Goal: Book appointment/travel/reservation

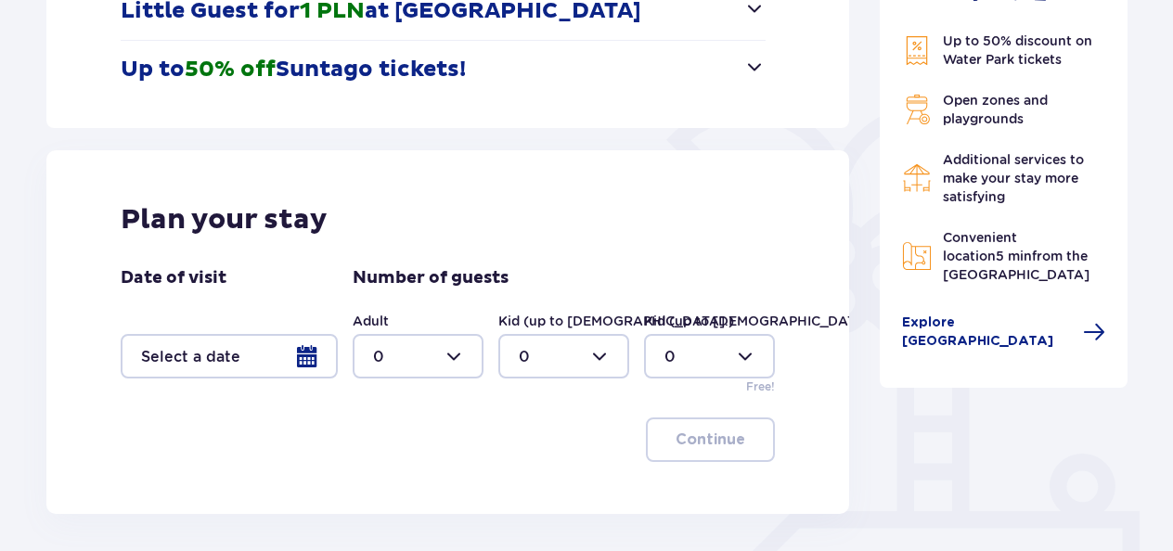
scroll to position [369, 0]
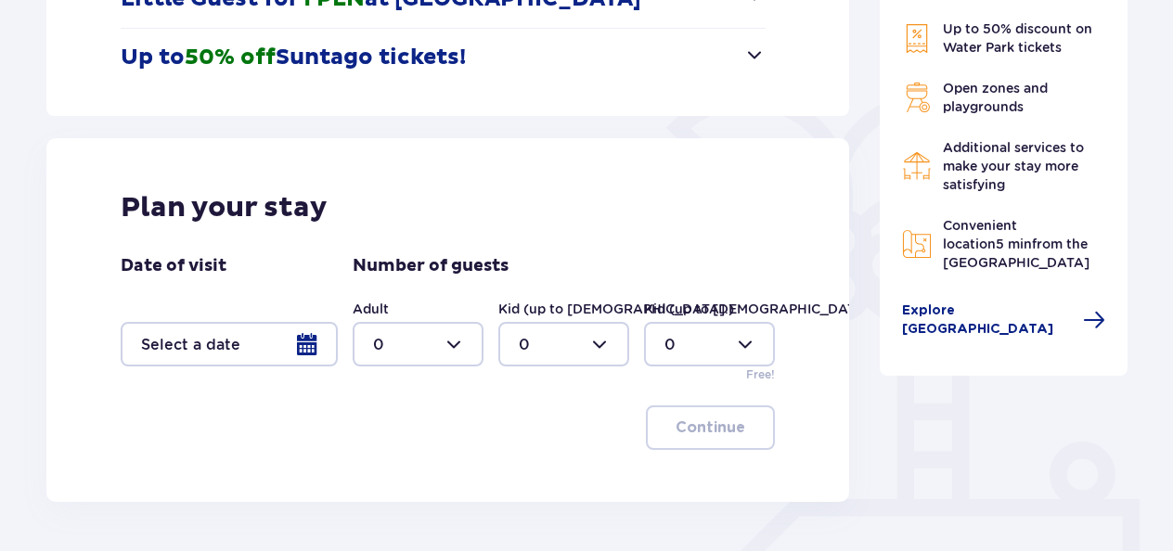
click at [312, 345] on div at bounding box center [229, 344] width 217 height 45
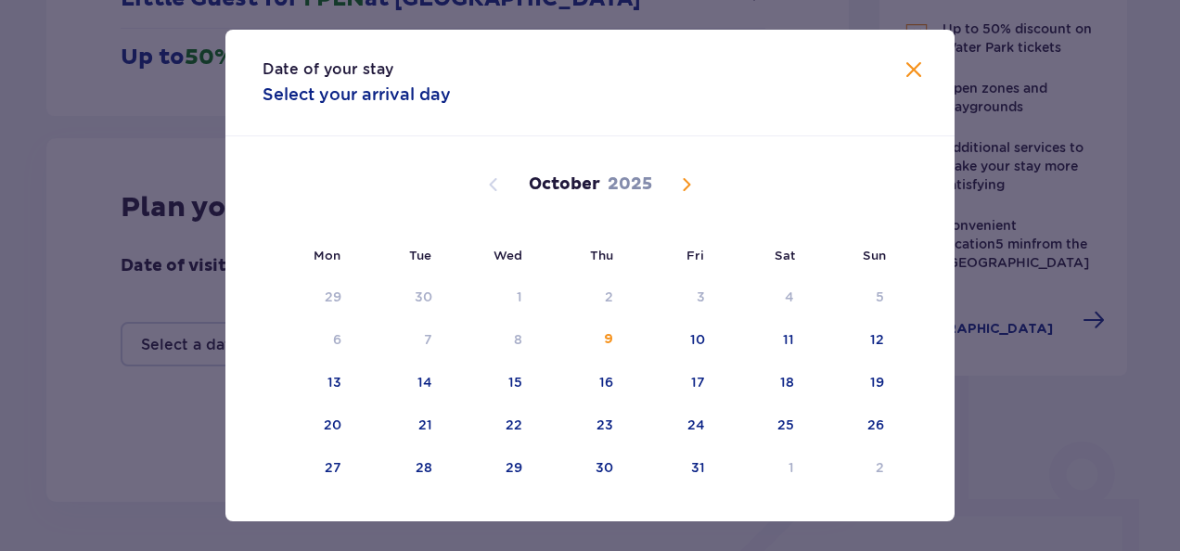
click at [679, 181] on span "Next month" at bounding box center [686, 184] width 22 height 22
click at [870, 375] on div "21" at bounding box center [877, 382] width 14 height 19
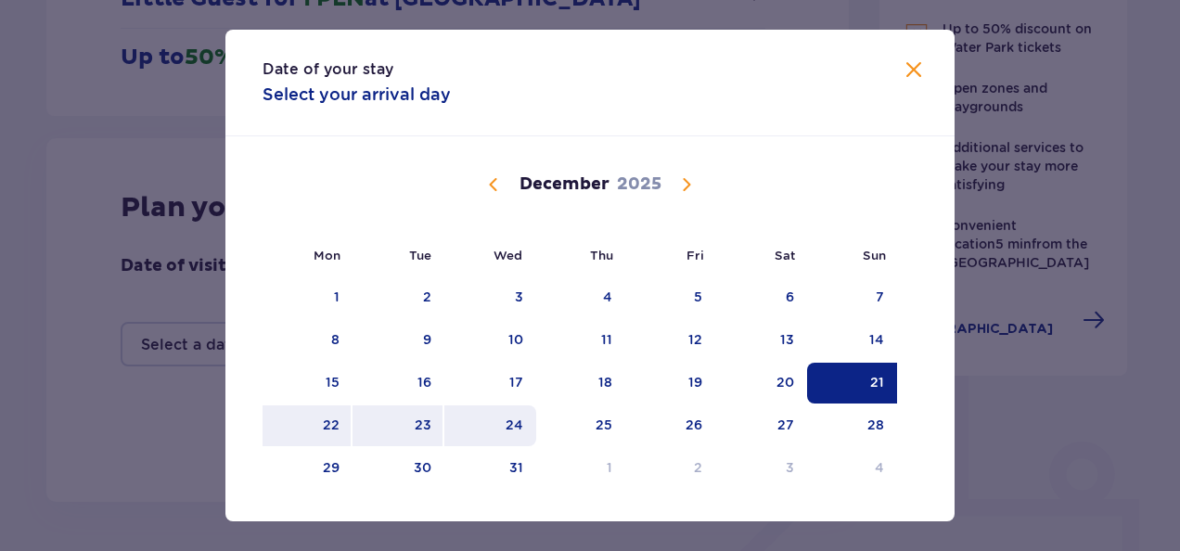
click at [495, 424] on div "24" at bounding box center [490, 425] width 92 height 41
type input "21.12.25 - 24.12.25"
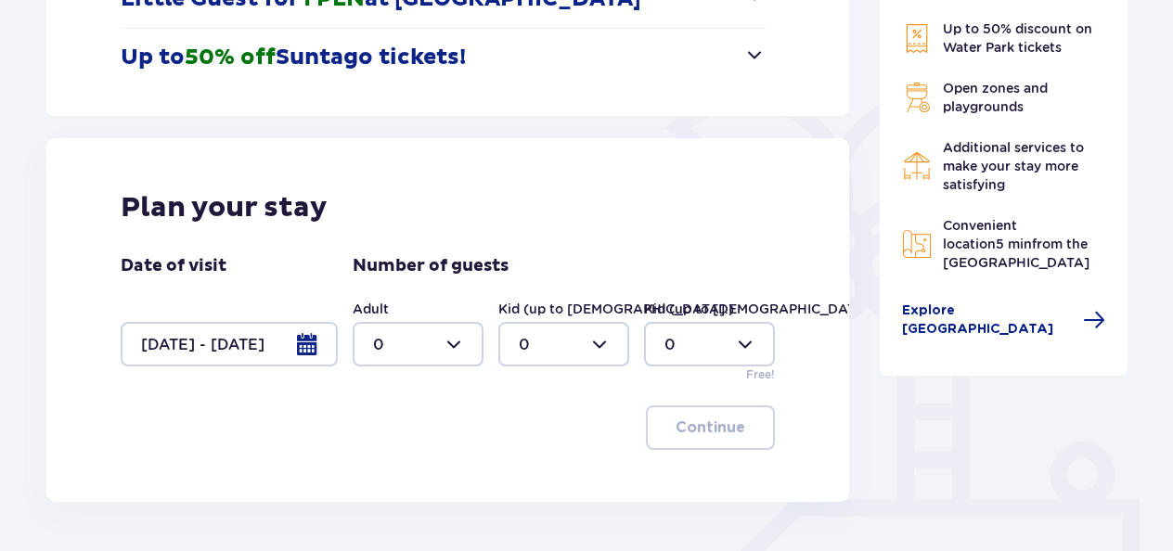
click at [454, 340] on div at bounding box center [417, 344] width 131 height 45
click at [425, 230] on div "2" at bounding box center [418, 240] width 90 height 20
type input "2"
click at [593, 342] on div at bounding box center [563, 344] width 131 height 45
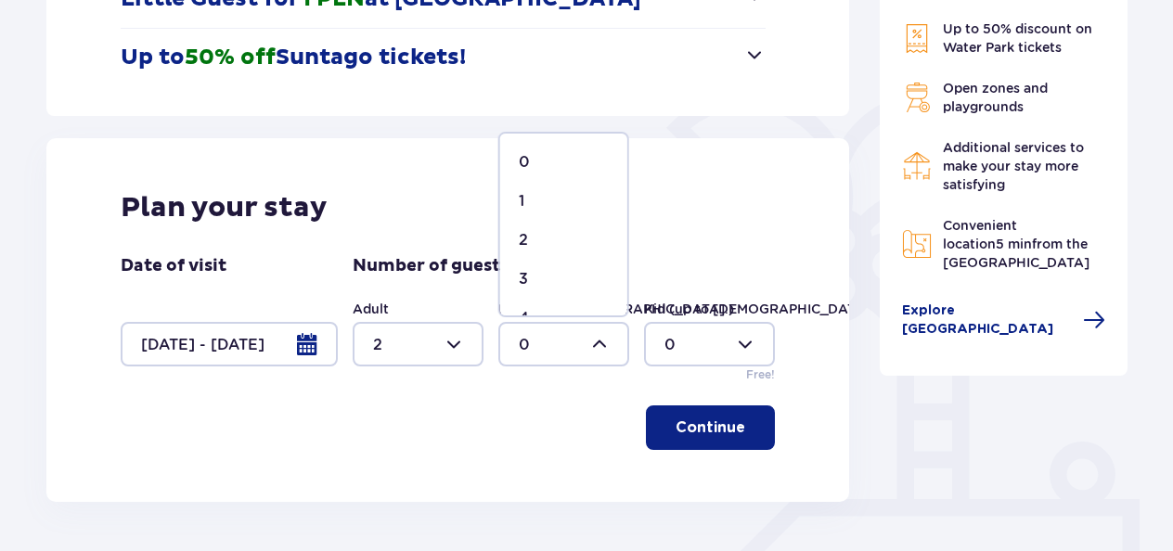
click at [551, 202] on div "1" at bounding box center [564, 201] width 90 height 20
type input "1"
click at [729, 423] on button "Continue" at bounding box center [710, 427] width 129 height 45
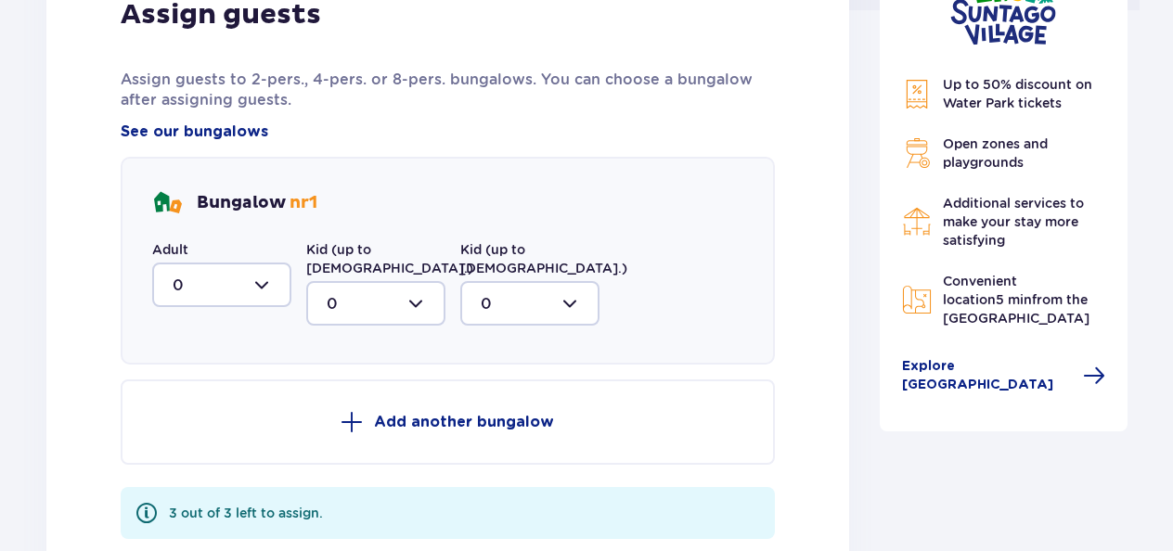
scroll to position [973, 0]
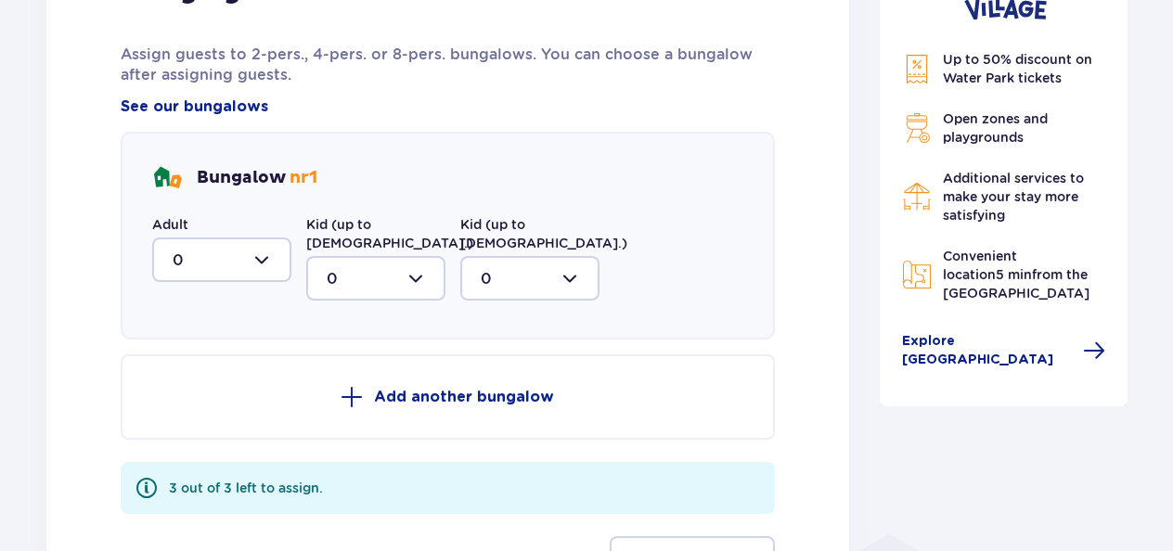
click at [261, 264] on div at bounding box center [221, 259] width 139 height 45
click at [202, 390] on div "2" at bounding box center [222, 394] width 98 height 20
type input "2"
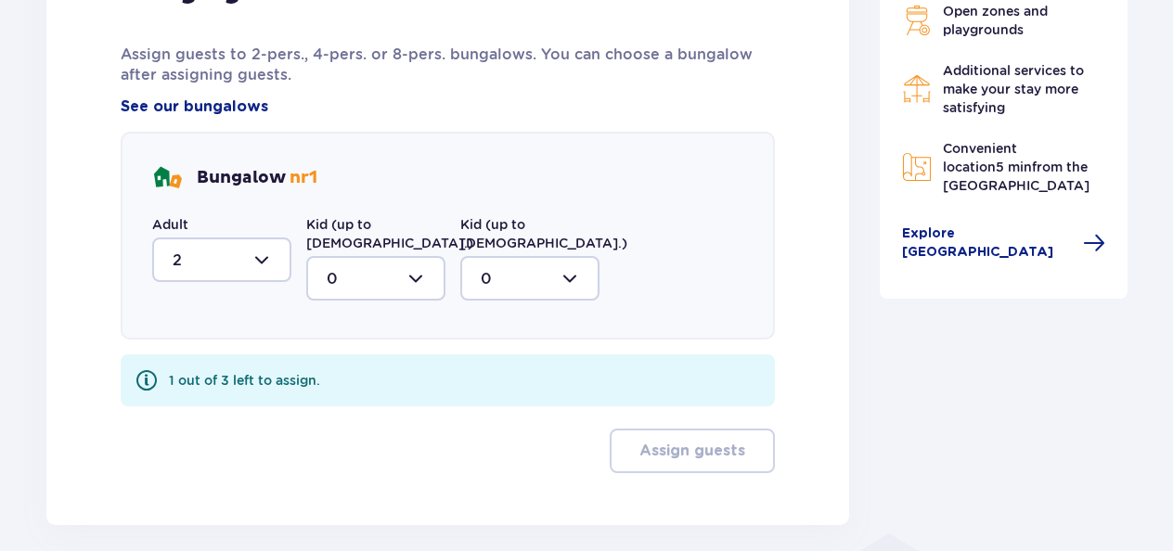
click at [414, 256] on div at bounding box center [375, 278] width 139 height 45
click at [343, 364] on div "1" at bounding box center [376, 374] width 98 height 20
type input "1"
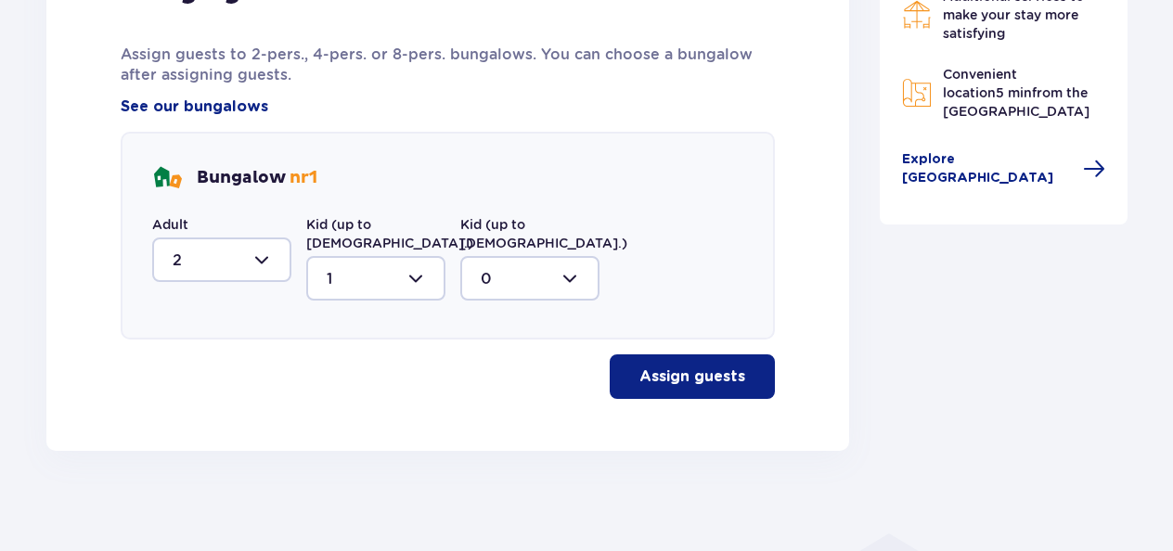
scroll to position [965, 0]
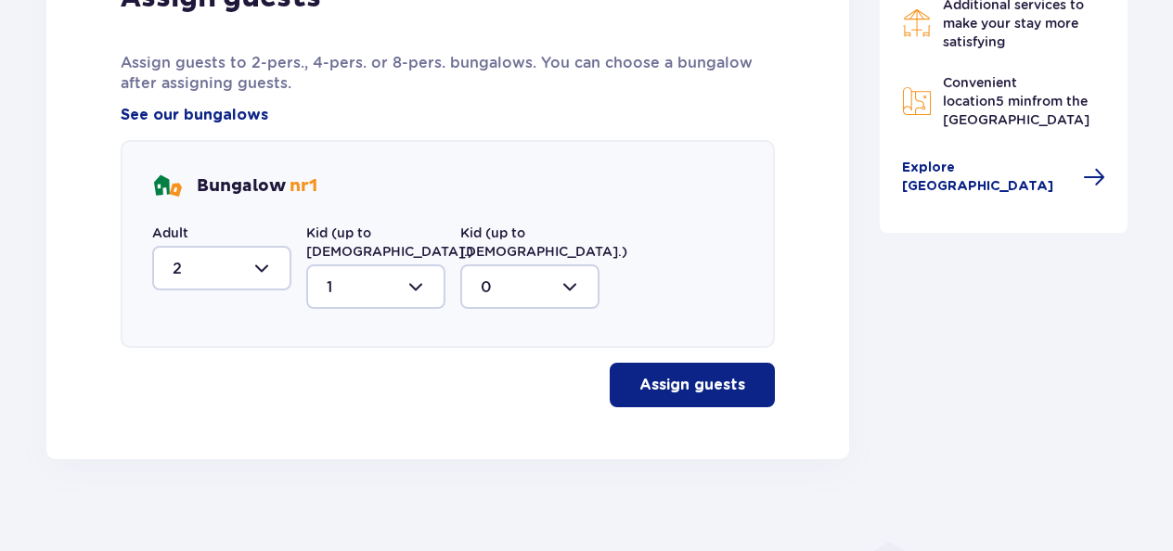
click at [673, 375] on p "Assign guests" at bounding box center [692, 385] width 106 height 20
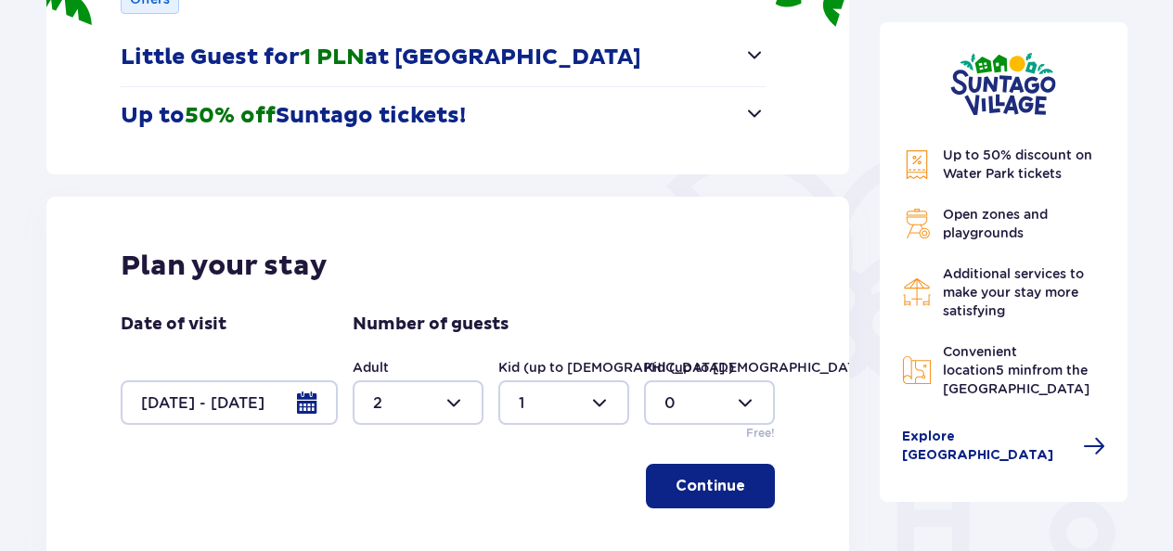
scroll to position [286, 0]
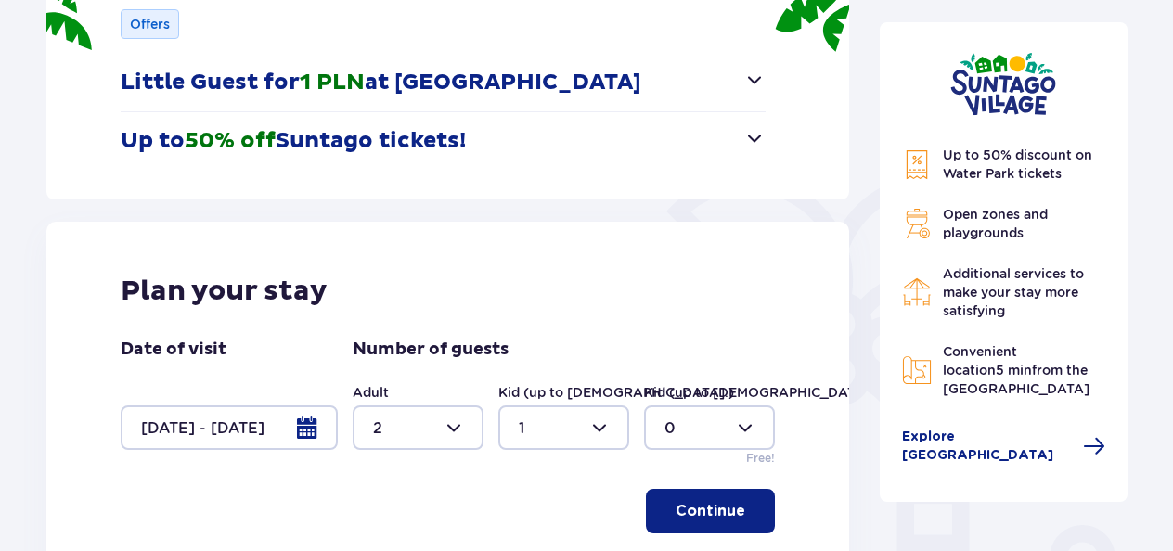
click at [456, 429] on div at bounding box center [417, 427] width 131 height 45
click at [375, 335] on p "5" at bounding box center [377, 330] width 9 height 20
type input "5"
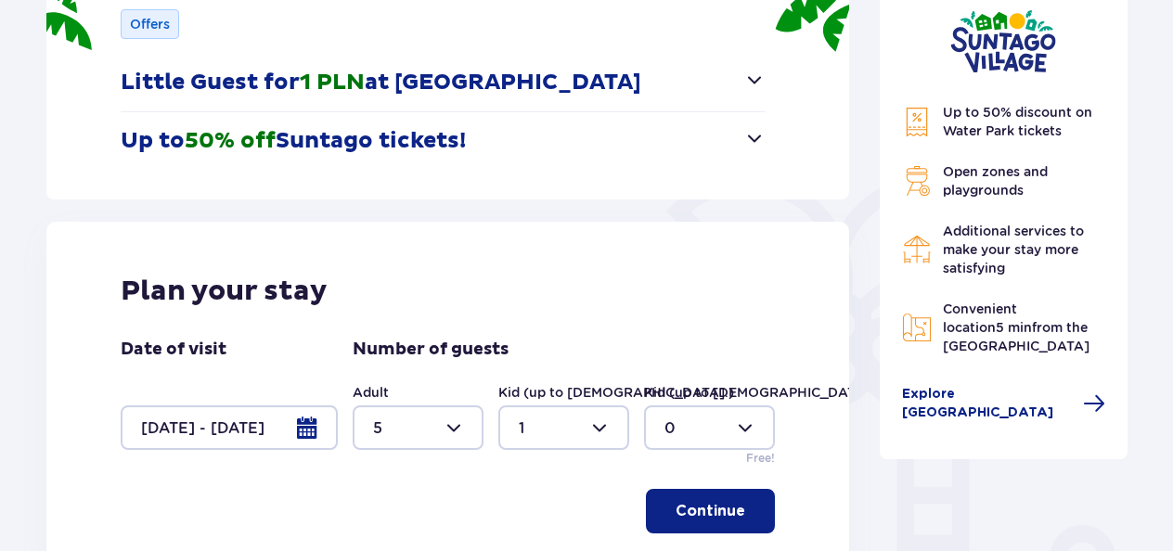
click at [697, 504] on p "Continue" at bounding box center [710, 511] width 70 height 20
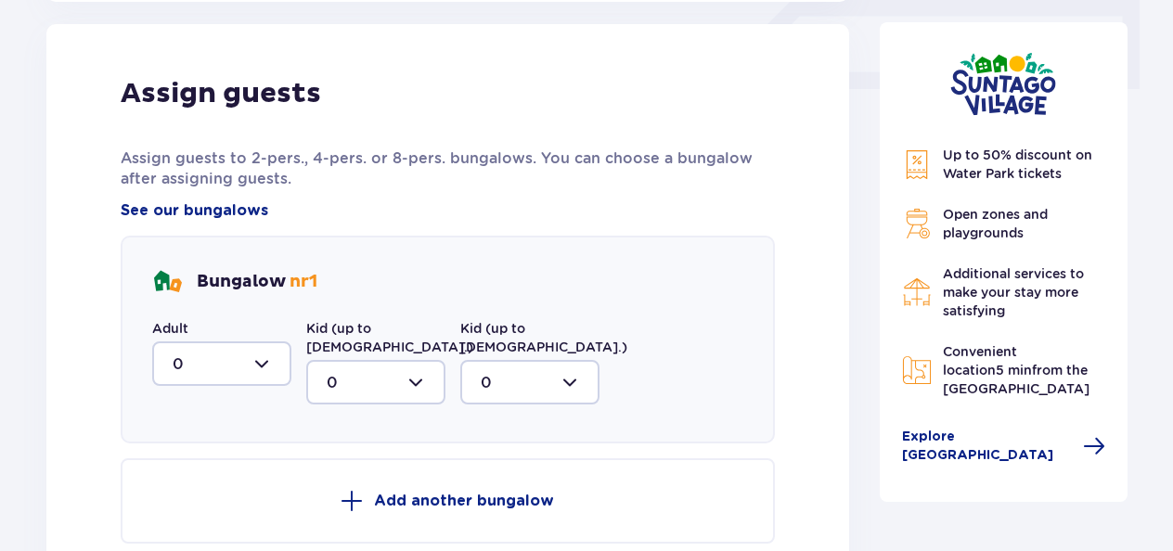
scroll to position [870, 0]
click at [268, 354] on div at bounding box center [221, 362] width 139 height 45
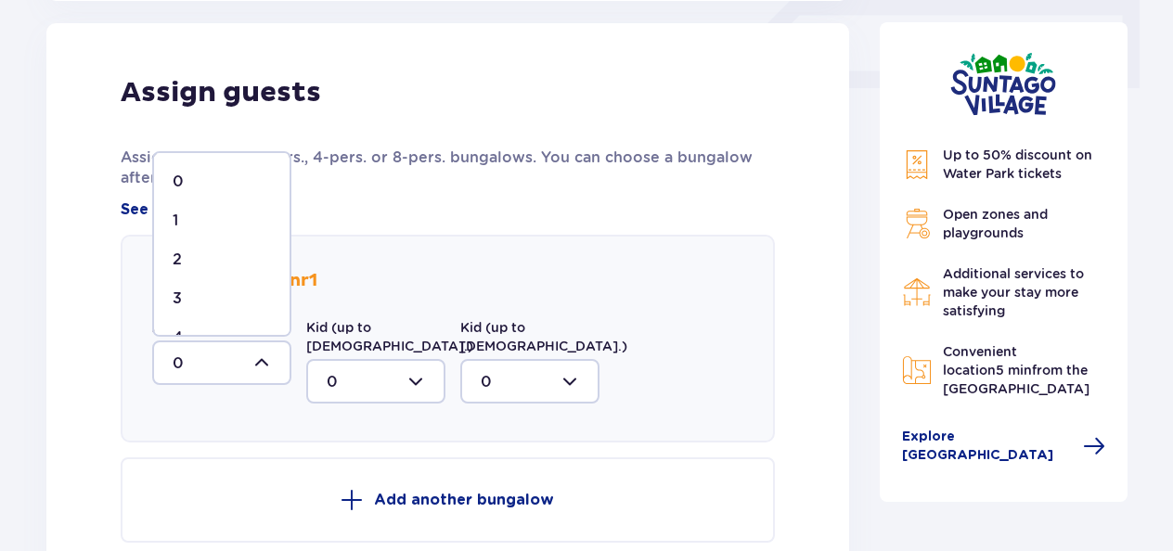
scroll to position [70, 0]
click at [251, 312] on div "5" at bounding box center [222, 306] width 98 height 20
type input "5"
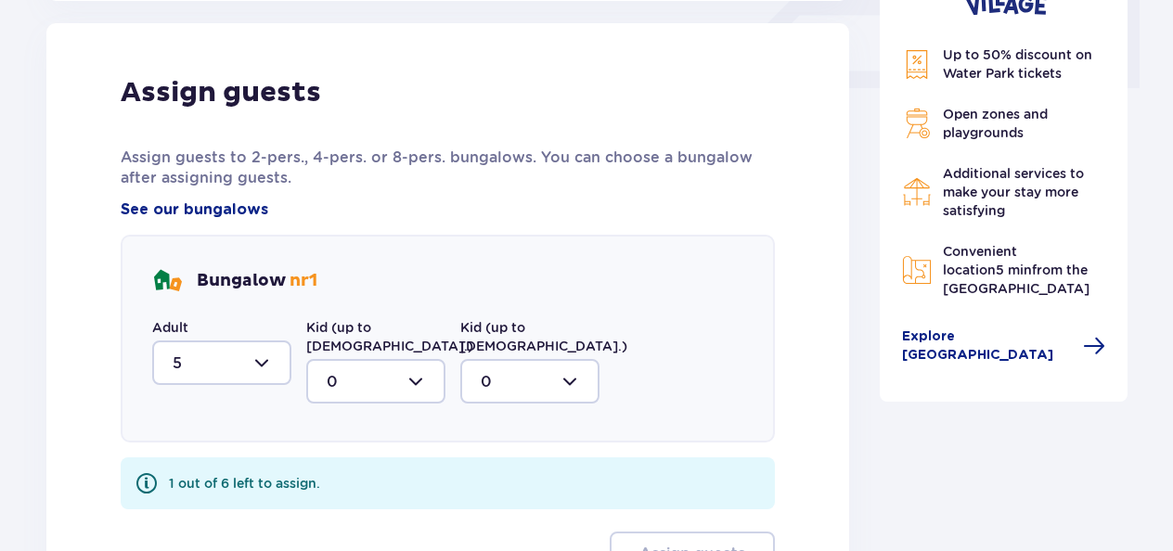
click at [406, 359] on div at bounding box center [375, 381] width 139 height 45
click at [341, 467] on div "1" at bounding box center [376, 477] width 98 height 20
type input "1"
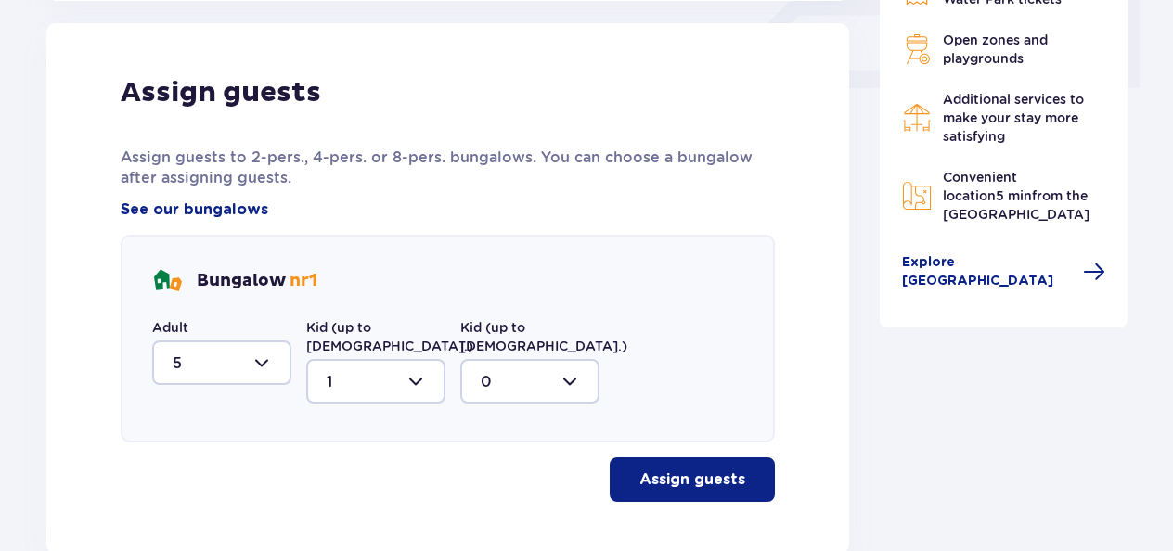
click at [688, 469] on p "Assign guests" at bounding box center [692, 479] width 106 height 20
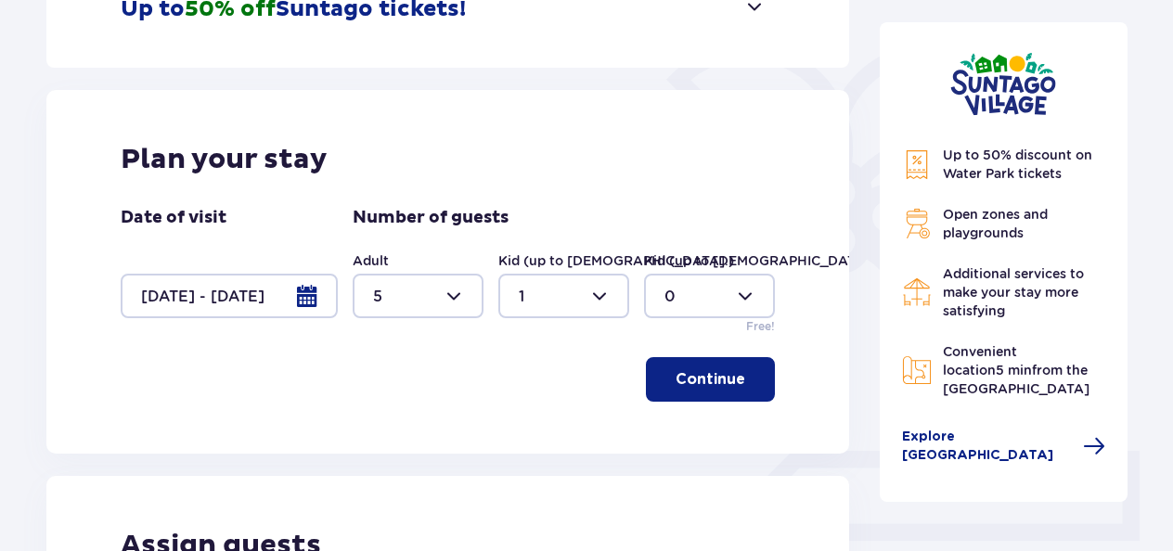
scroll to position [0, 0]
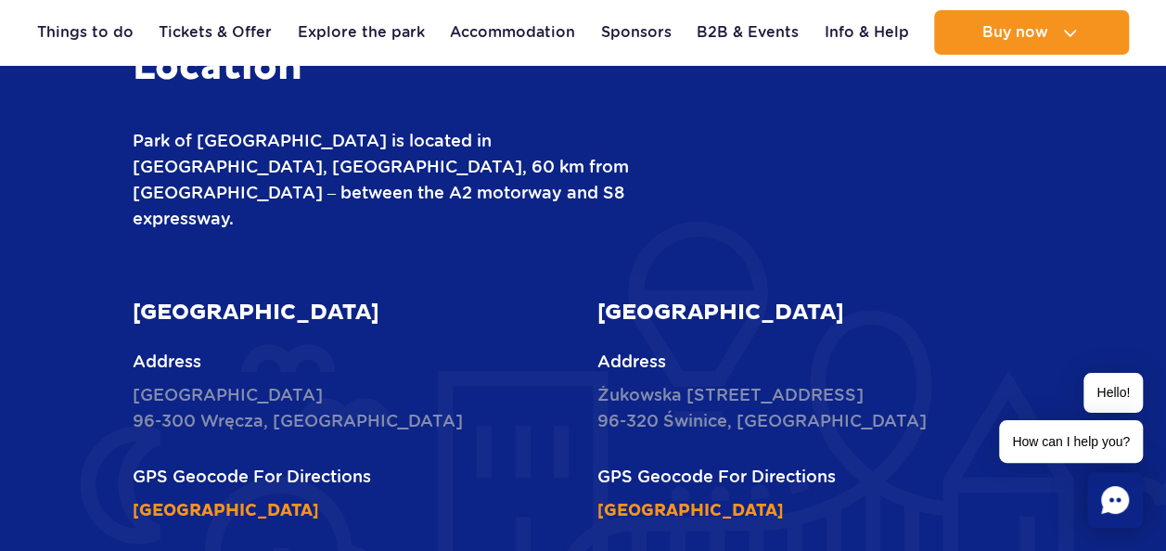
scroll to position [2558, 0]
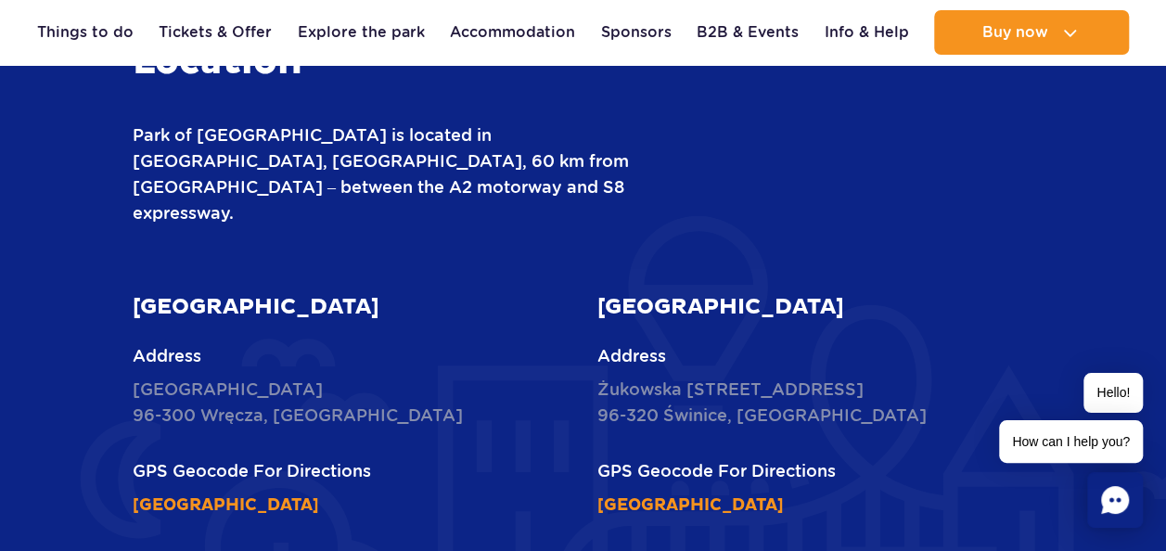
drag, startPoint x: 134, startPoint y: 257, endPoint x: 359, endPoint y: 270, distance: 225.8
click at [359, 293] on article "[GEOGRAPHIC_DATA] Address [STREET_ADDRESS] GPS Geocode For Directions [GEOGRAPH…" at bounding box center [351, 405] width 437 height 224
copy strong "[GEOGRAPHIC_DATA]"
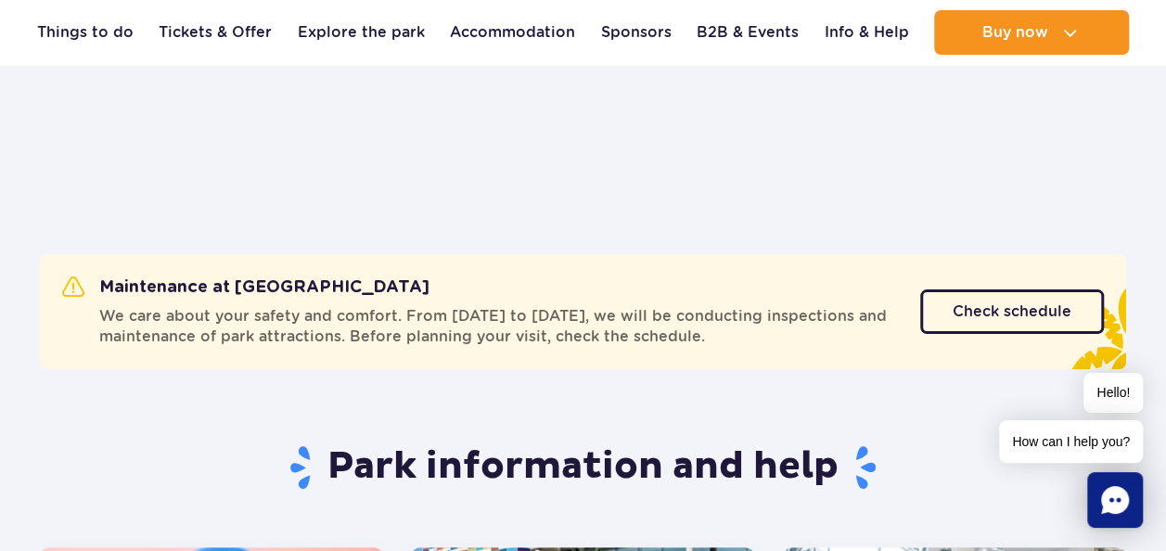
scroll to position [0, 0]
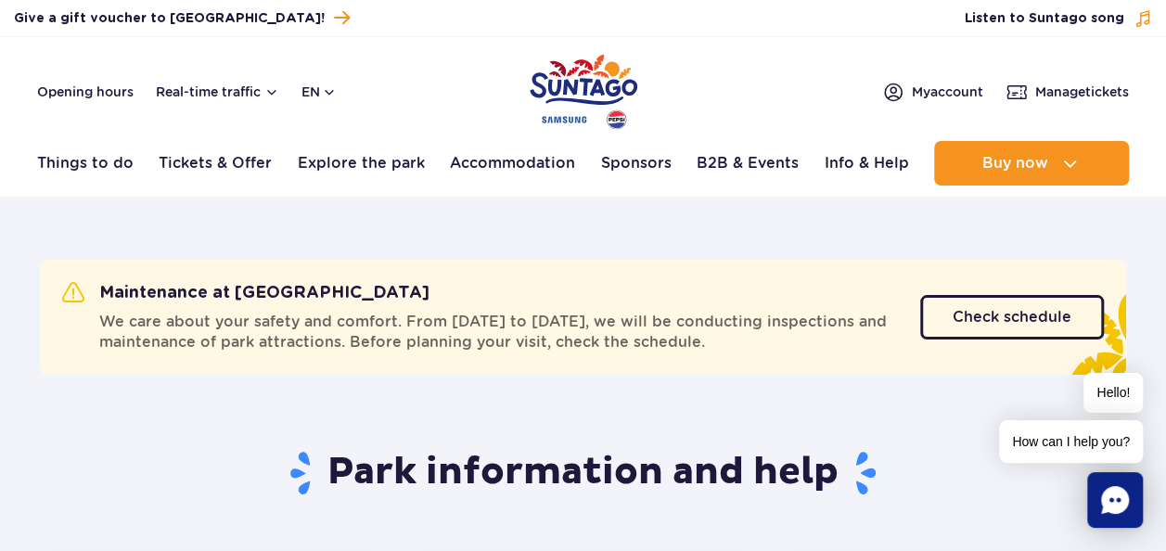
click at [575, 86] on img "Park of Poland" at bounding box center [584, 91] width 108 height 85
